Goal: Contribute content: Add original content to the website for others to see

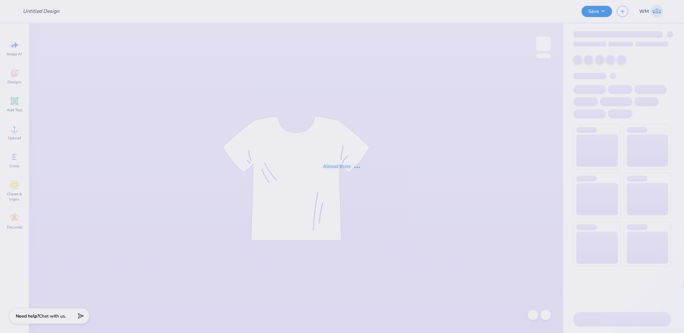
type input "[PERSON_NAME] : [PERSON_NAME][GEOGRAPHIC_DATA]"
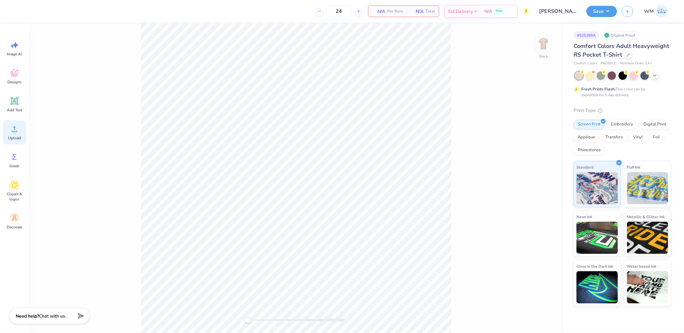
click at [20, 129] on div "Upload" at bounding box center [14, 132] width 23 height 24
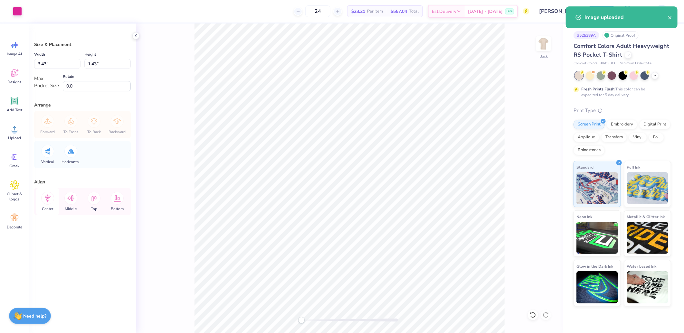
click at [47, 197] on icon at bounding box center [48, 198] width 6 height 7
click at [72, 196] on icon at bounding box center [70, 198] width 7 height 6
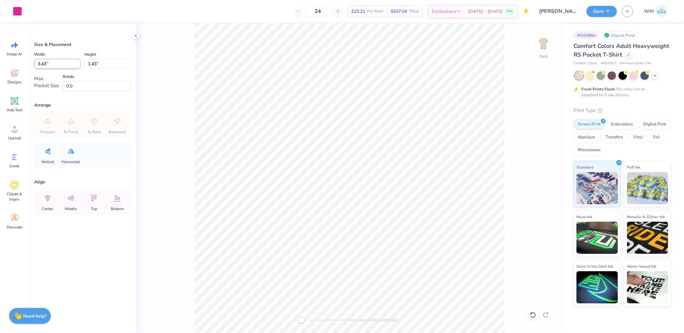
click at [56, 64] on input "3.43" at bounding box center [57, 64] width 46 height 10
type input "3.50"
type input "1.46"
click at [47, 200] on icon at bounding box center [47, 198] width 13 height 13
click at [68, 198] on icon at bounding box center [70, 198] width 13 height 13
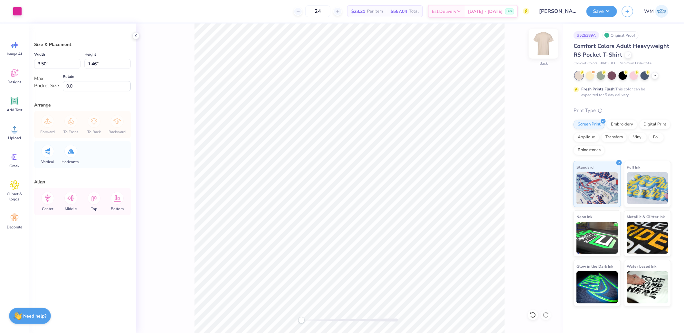
click at [545, 44] on img at bounding box center [544, 44] width 26 height 26
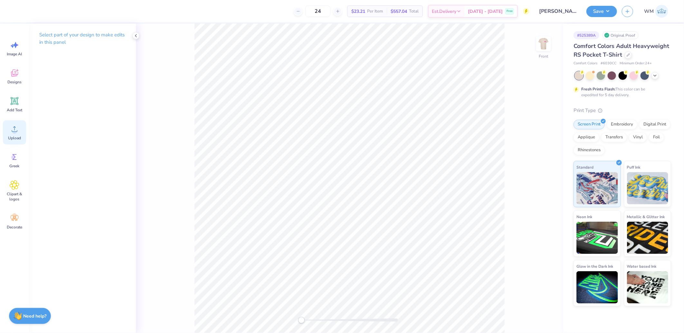
click at [14, 133] on circle at bounding box center [14, 131] width 5 height 5
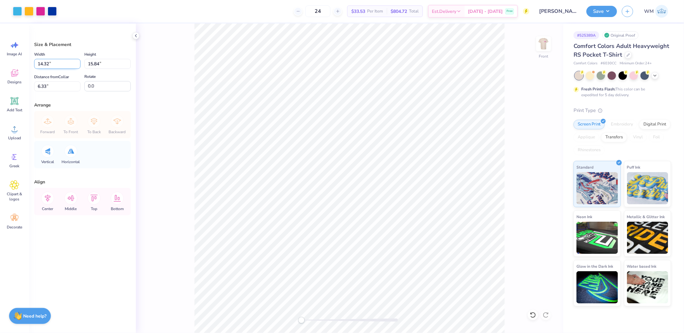
click at [55, 64] on input "14.32" at bounding box center [57, 64] width 46 height 10
type input "12.00"
type input "13.27"
type input "7.61"
click at [99, 65] on input "13.27" at bounding box center [107, 64] width 46 height 10
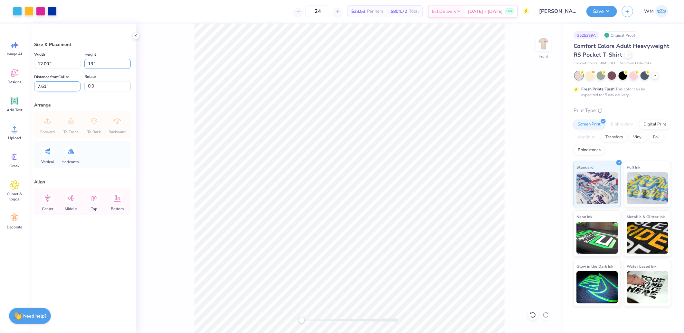
type input "13"
click at [56, 86] on input "7.61" at bounding box center [57, 86] width 46 height 10
type input "11.75"
type input "13.00"
type input "3"
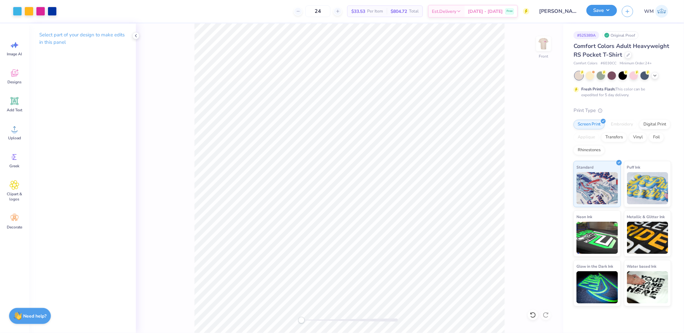
click at [604, 6] on button "Save" at bounding box center [601, 10] width 31 height 11
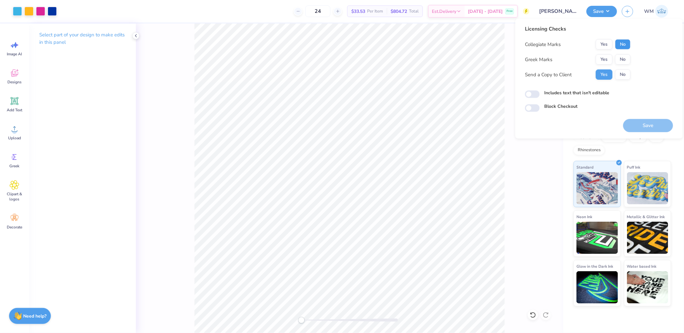
click at [623, 43] on button "No" at bounding box center [622, 44] width 15 height 10
click at [607, 56] on button "Yes" at bounding box center [604, 59] width 17 height 10
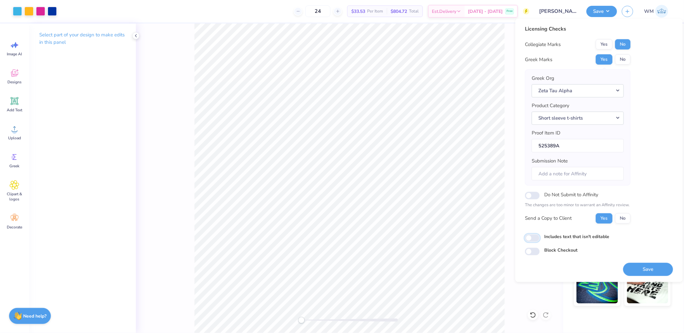
drag, startPoint x: 534, startPoint y: 237, endPoint x: 541, endPoint y: 243, distance: 9.4
click at [534, 237] on input "Includes text that isn't editable" at bounding box center [532, 238] width 15 height 8
checkbox input "true"
click at [648, 269] on button "Save" at bounding box center [648, 269] width 50 height 13
